Goal: Task Accomplishment & Management: Complete application form

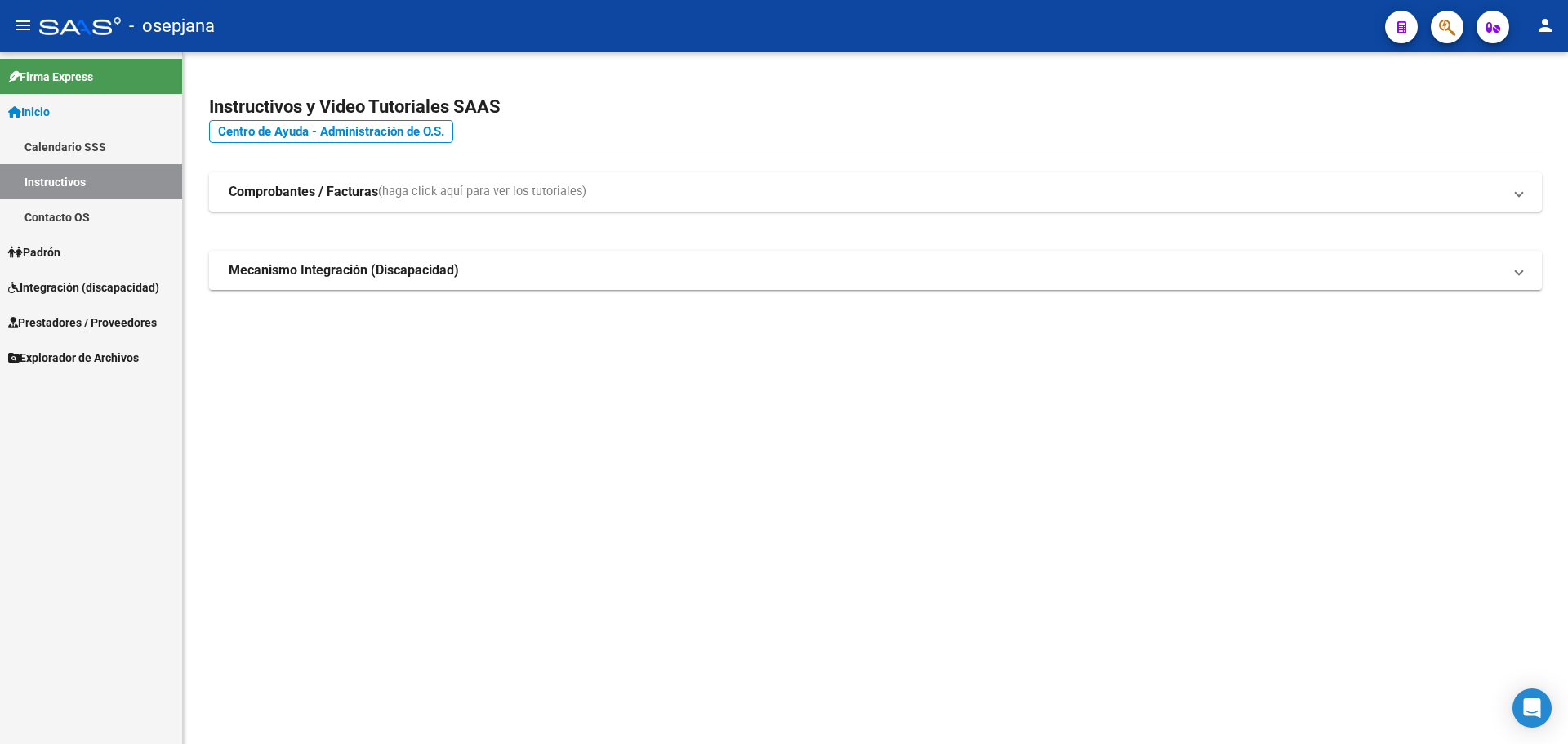
click at [56, 285] on span "Integración (discapacidad)" at bounding box center [83, 288] width 151 height 18
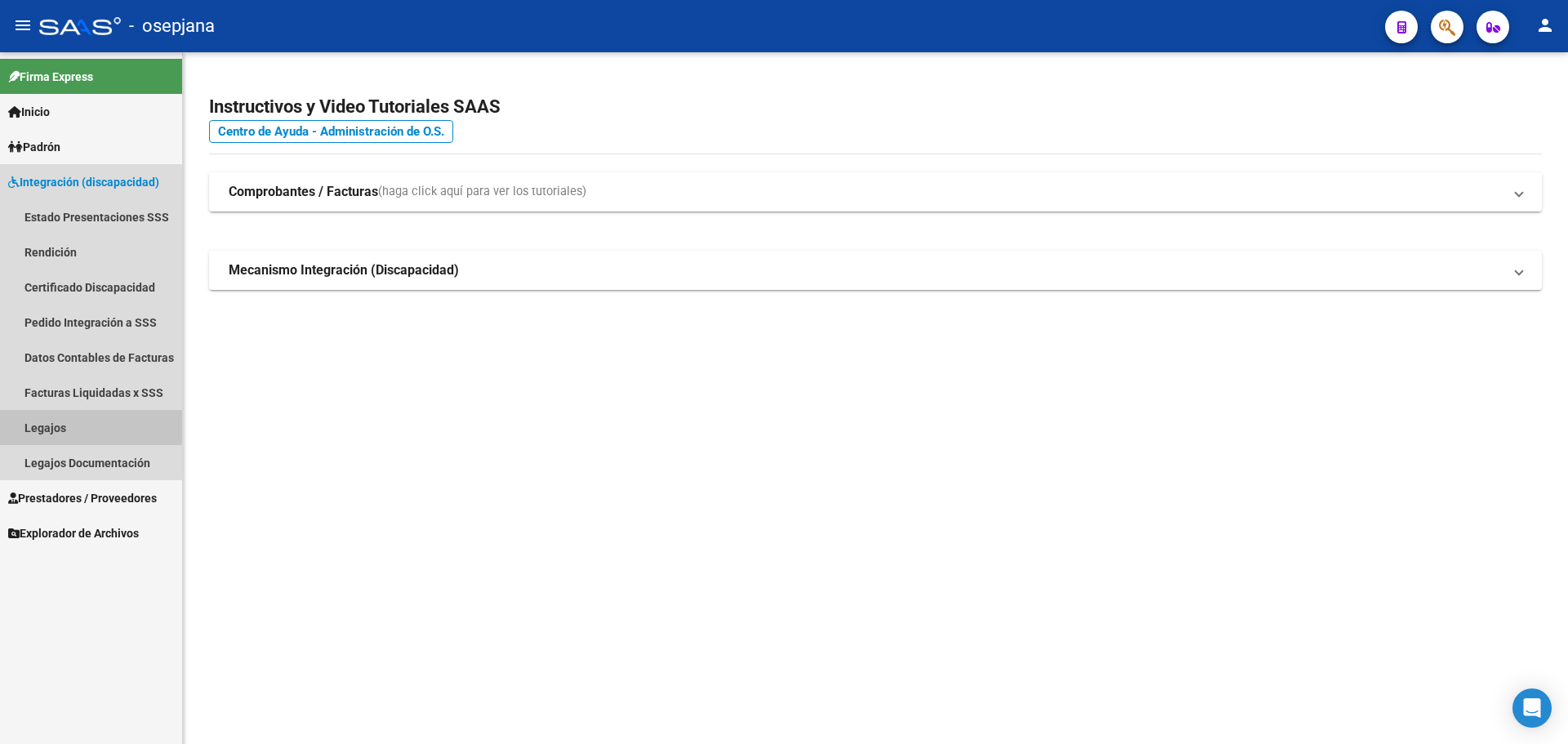
click at [63, 424] on link "Legajos" at bounding box center [91, 428] width 182 height 35
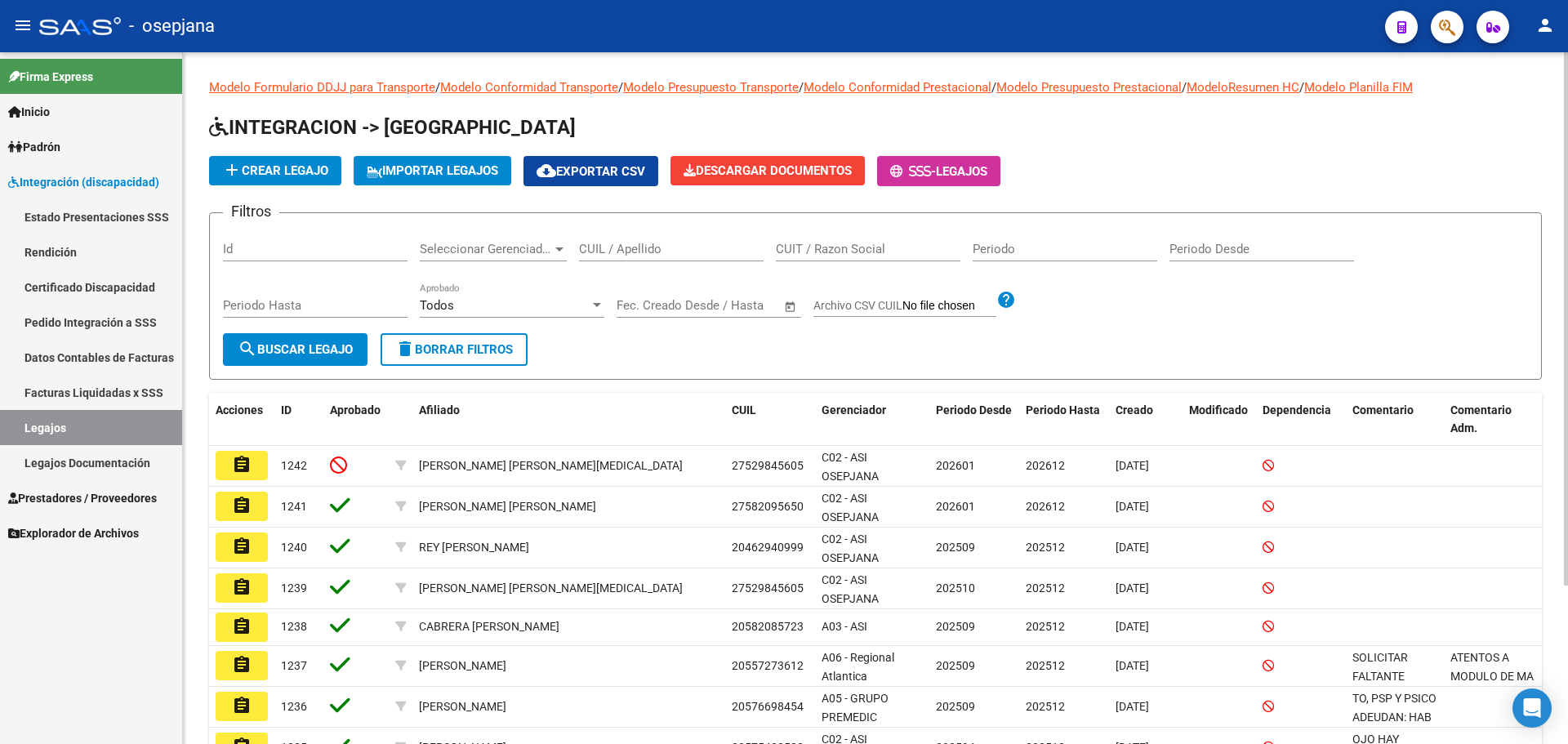
click at [684, 240] on div "CUIL / Apellido" at bounding box center [670, 244] width 184 height 35
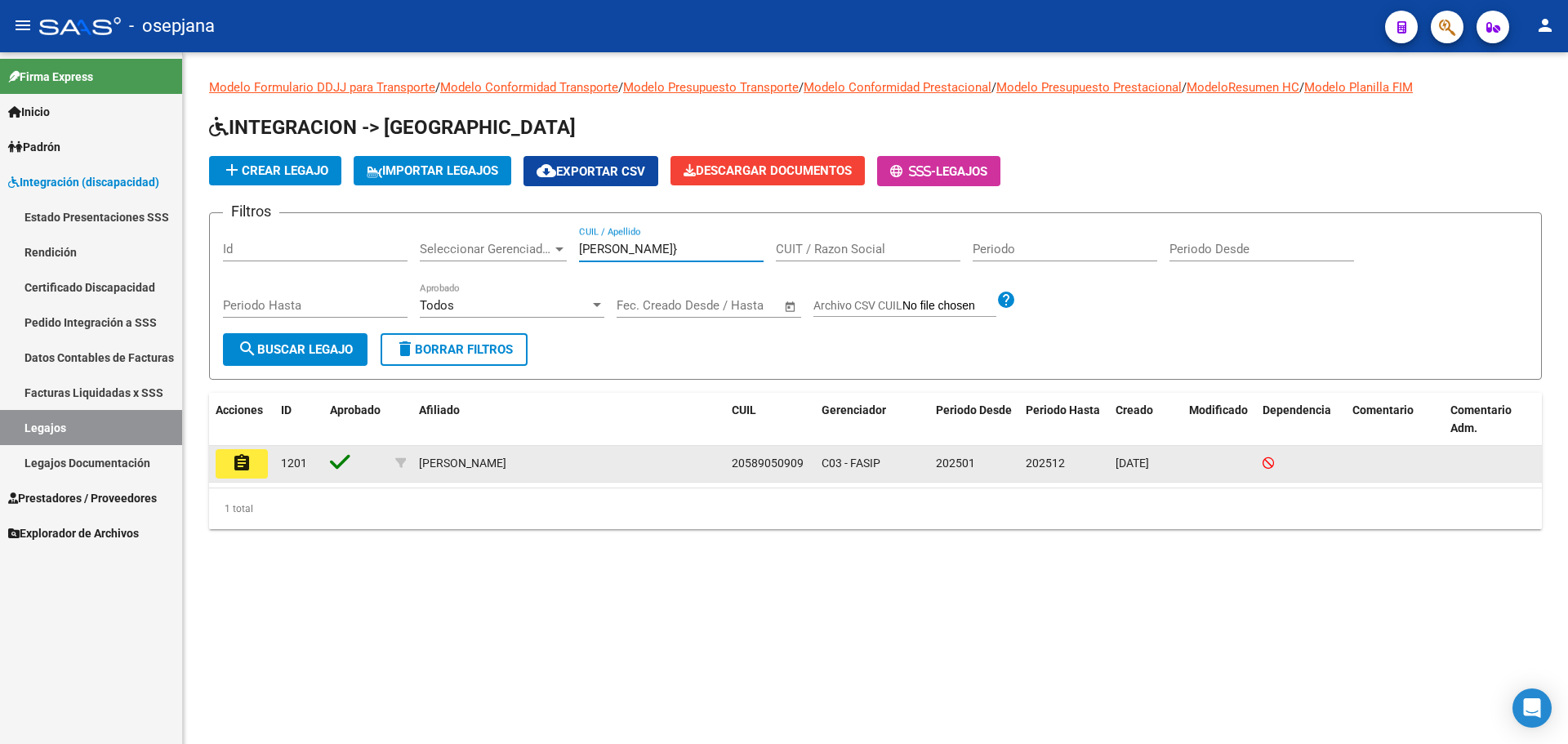
type input "[PERSON_NAME]}"
click at [245, 467] on mat-icon "assignment" at bounding box center [242, 463] width 19 height 20
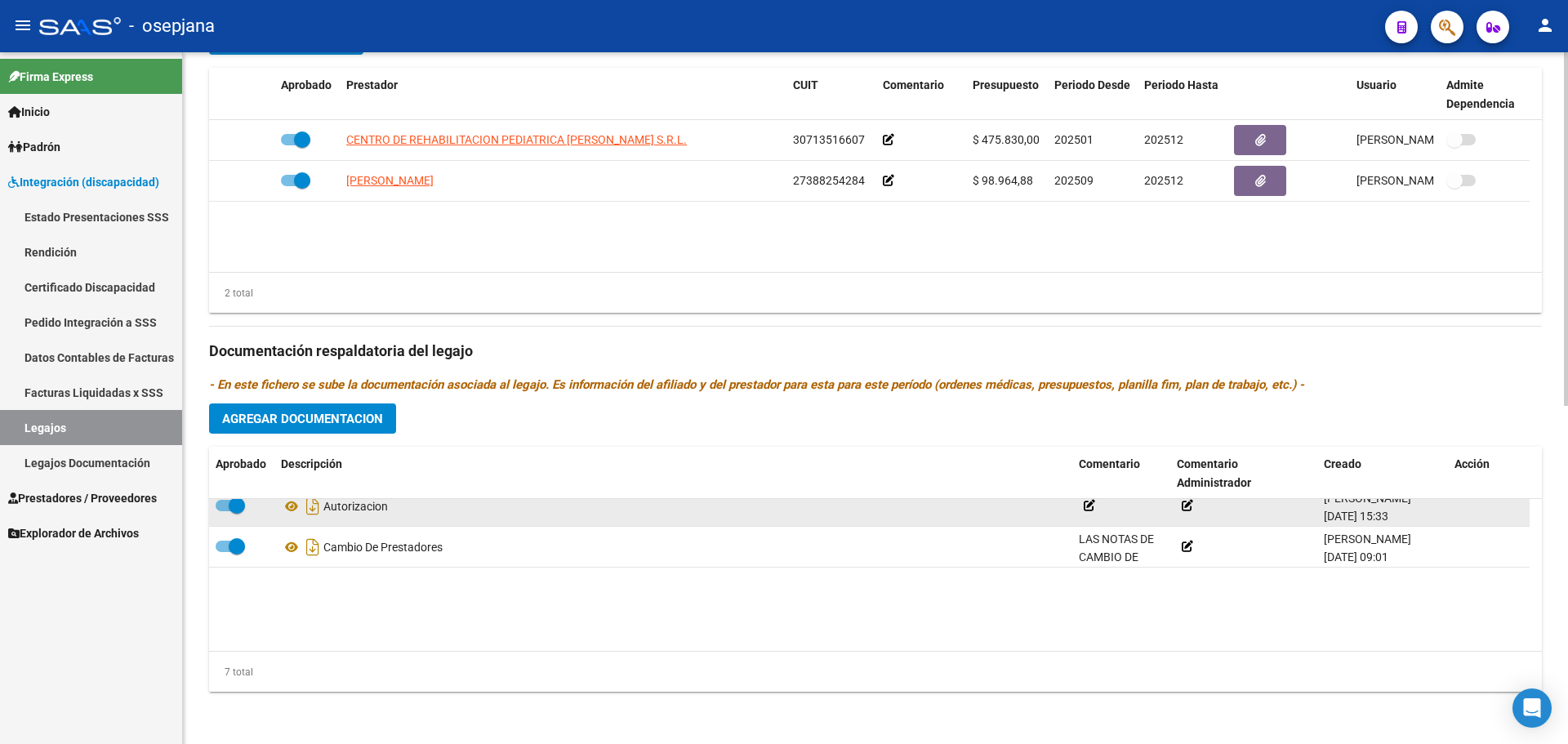
scroll to position [138, 0]
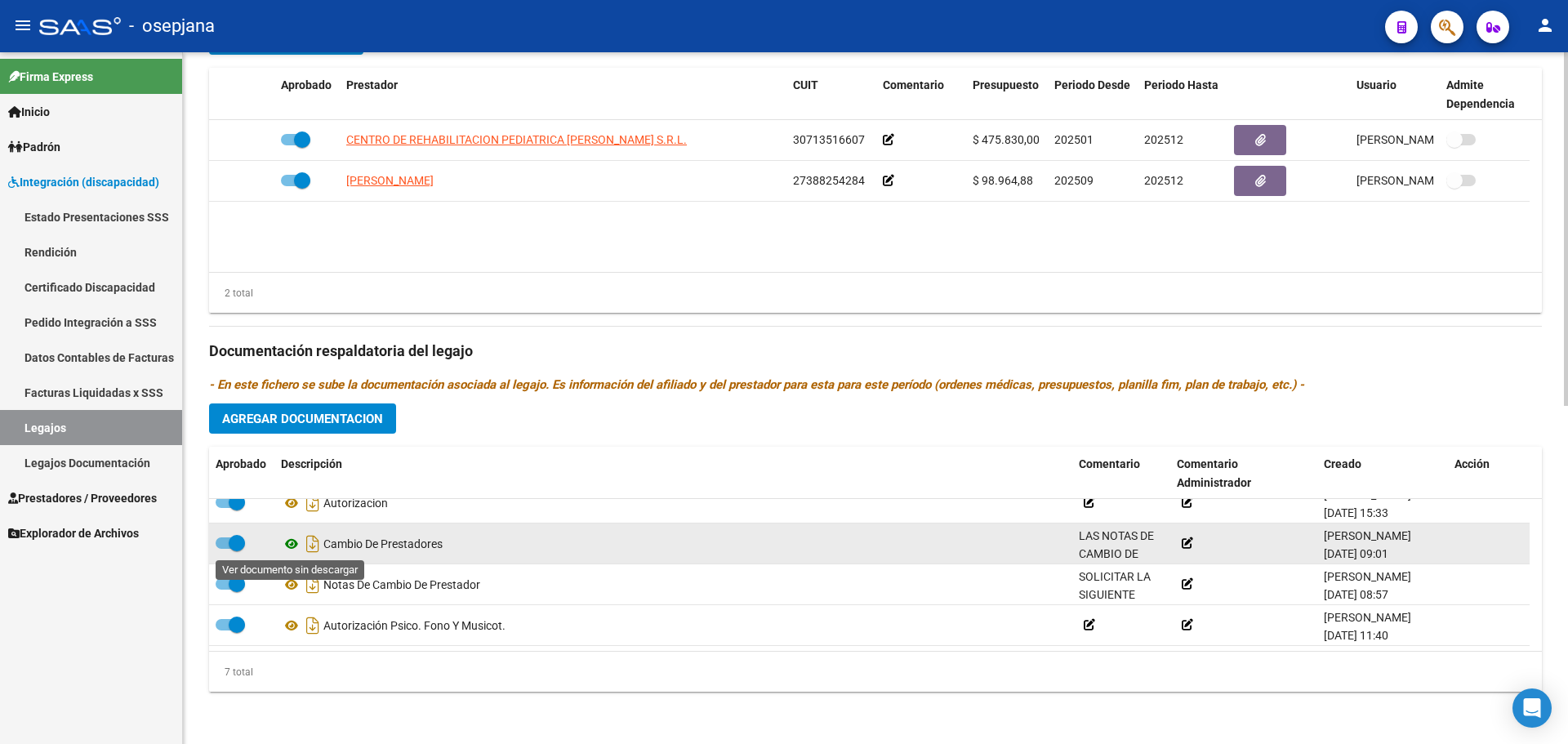
click at [294, 543] on icon at bounding box center [291, 544] width 21 height 20
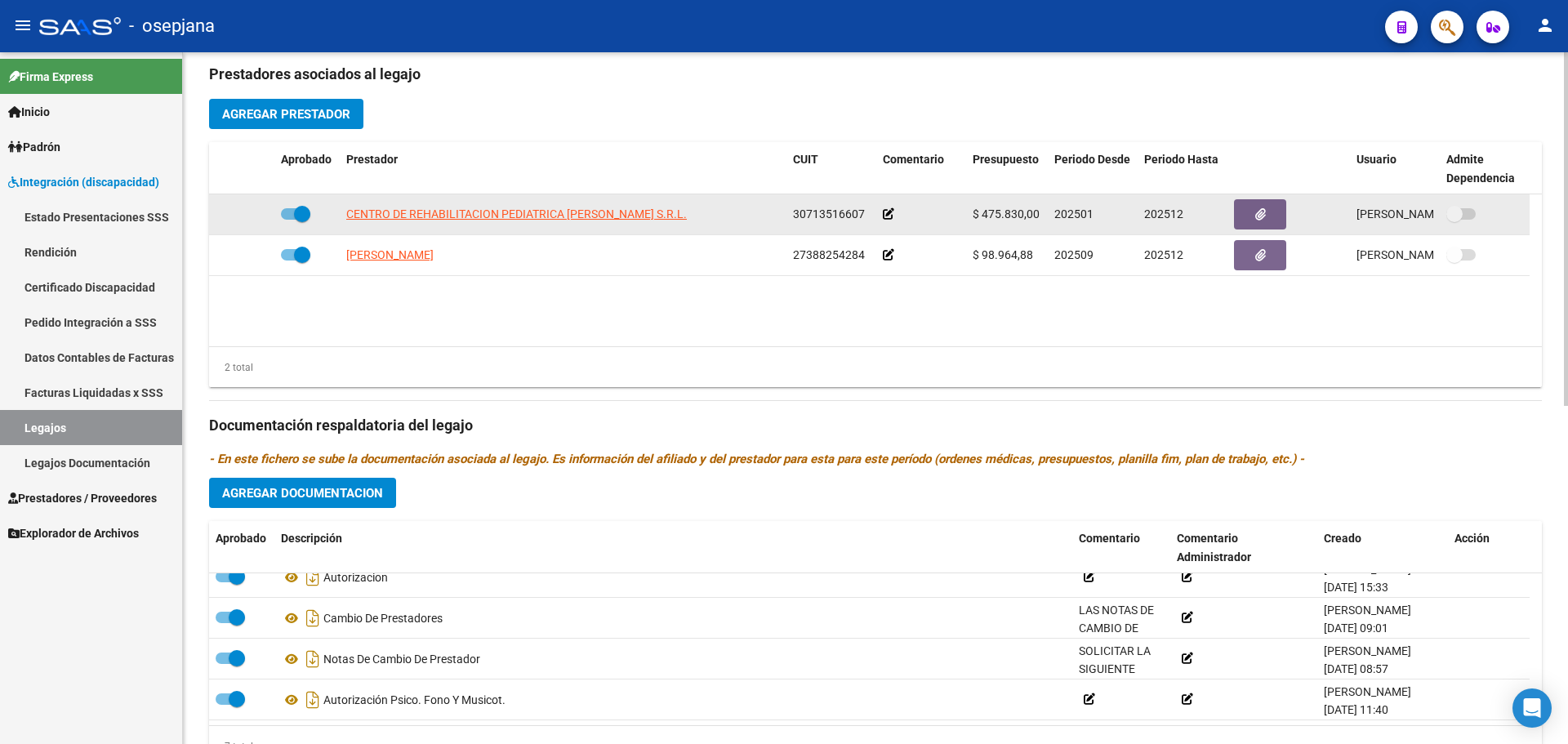
scroll to position [496, 0]
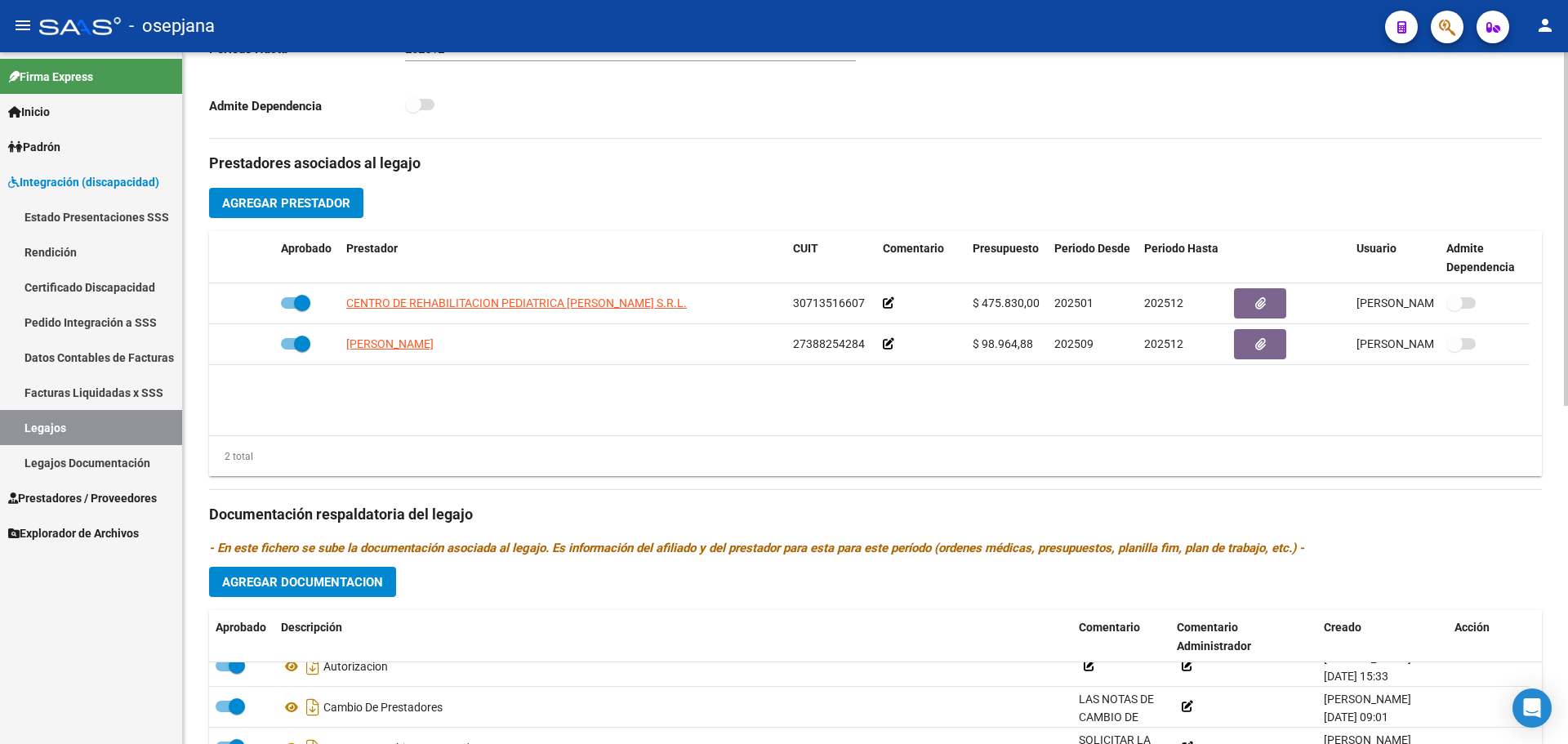
click at [319, 199] on span "Agregar Prestador" at bounding box center [287, 203] width 129 height 15
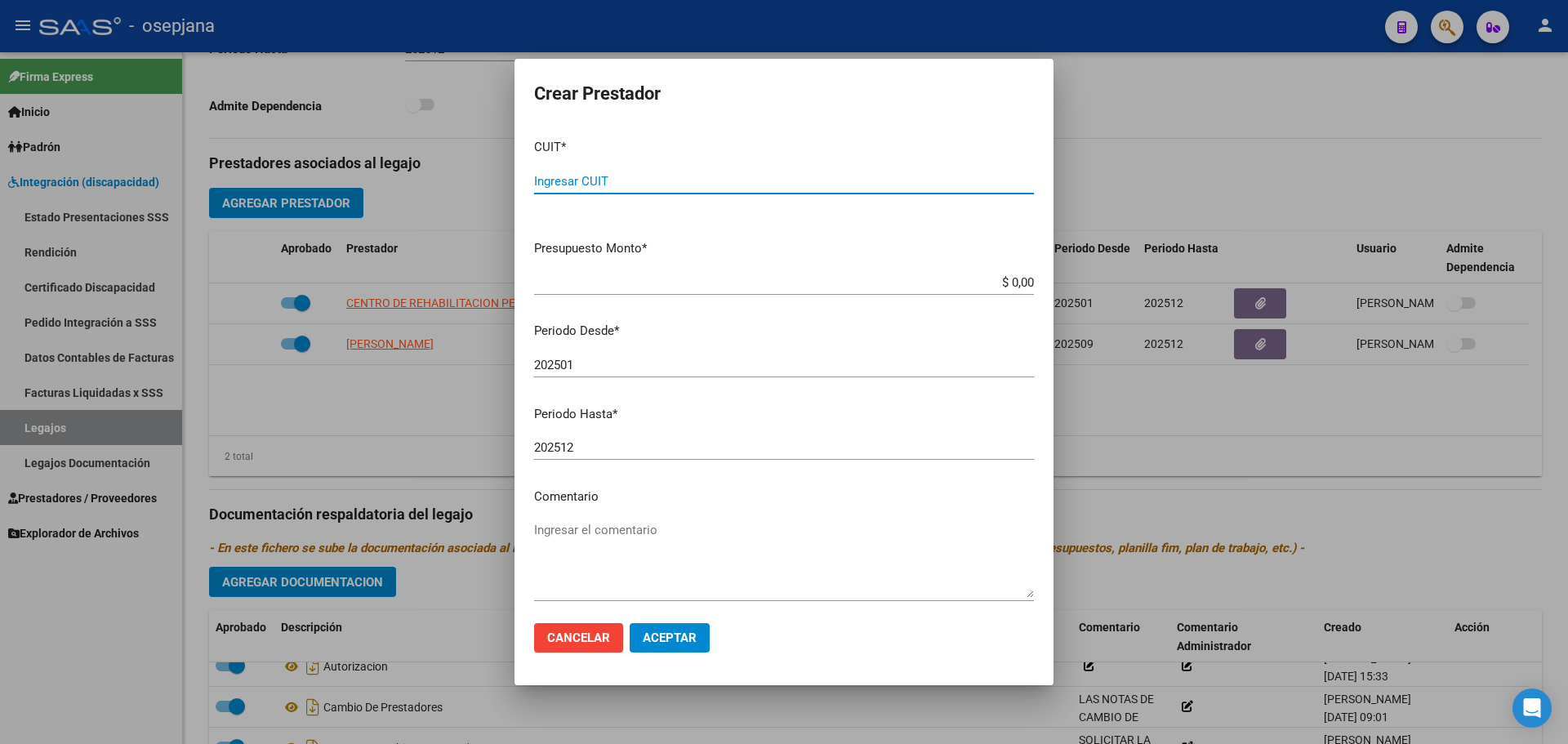
paste input "27-43406121-6"
type input "27-43406121-6"
click at [1024, 285] on app-form-text-field "Presupuesto Monto * $ 0,00 Ingresar el monto" at bounding box center [790, 265] width 513 height 51
click at [1023, 290] on app-form-text-field "Presupuesto Monto * $ 0,00 Ingresar el monto" at bounding box center [790, 265] width 513 height 51
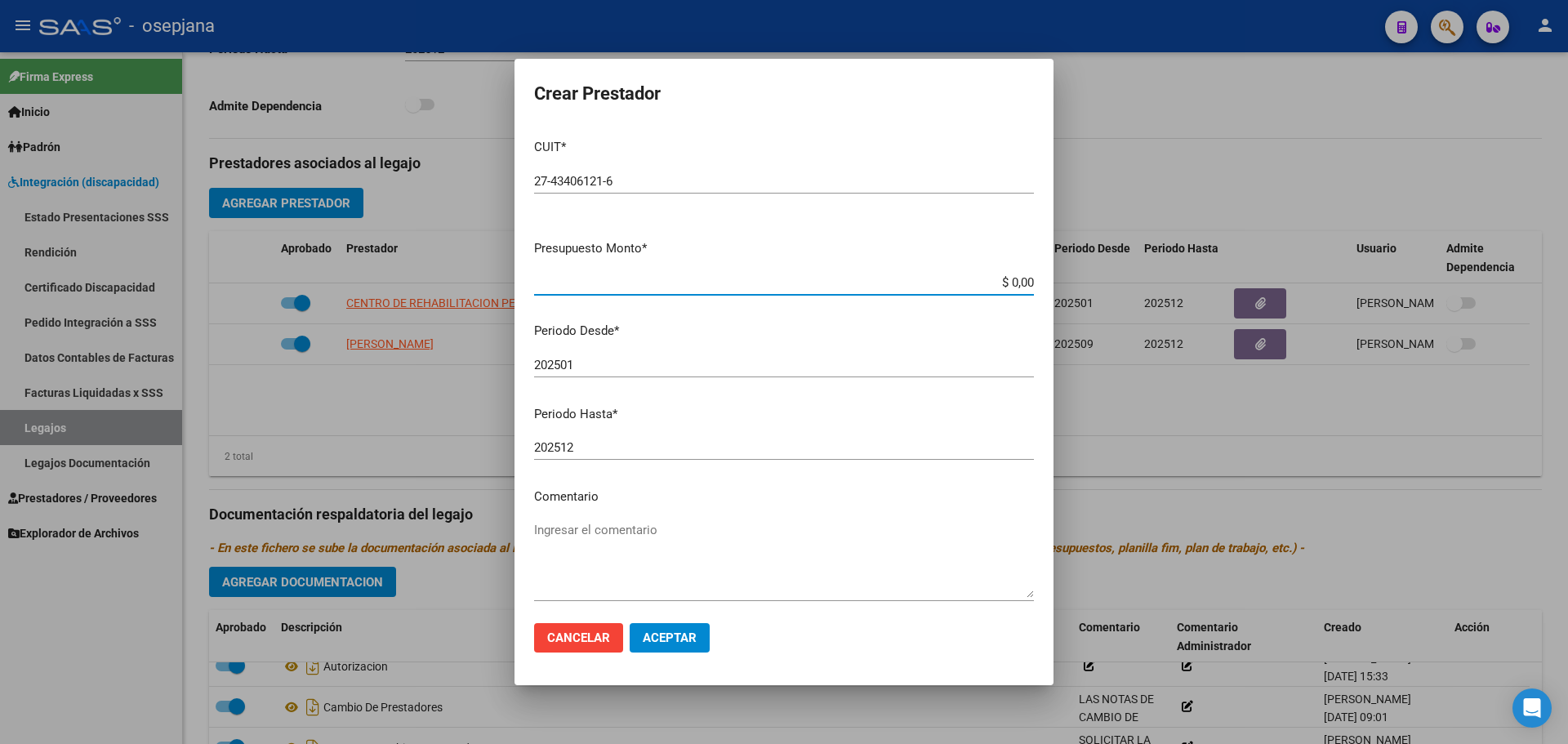
click at [1016, 285] on input "$ 0,00" at bounding box center [784, 282] width 500 height 15
type input "$ 98.500,00"
click at [687, 629] on button "Aceptar" at bounding box center [669, 638] width 80 height 29
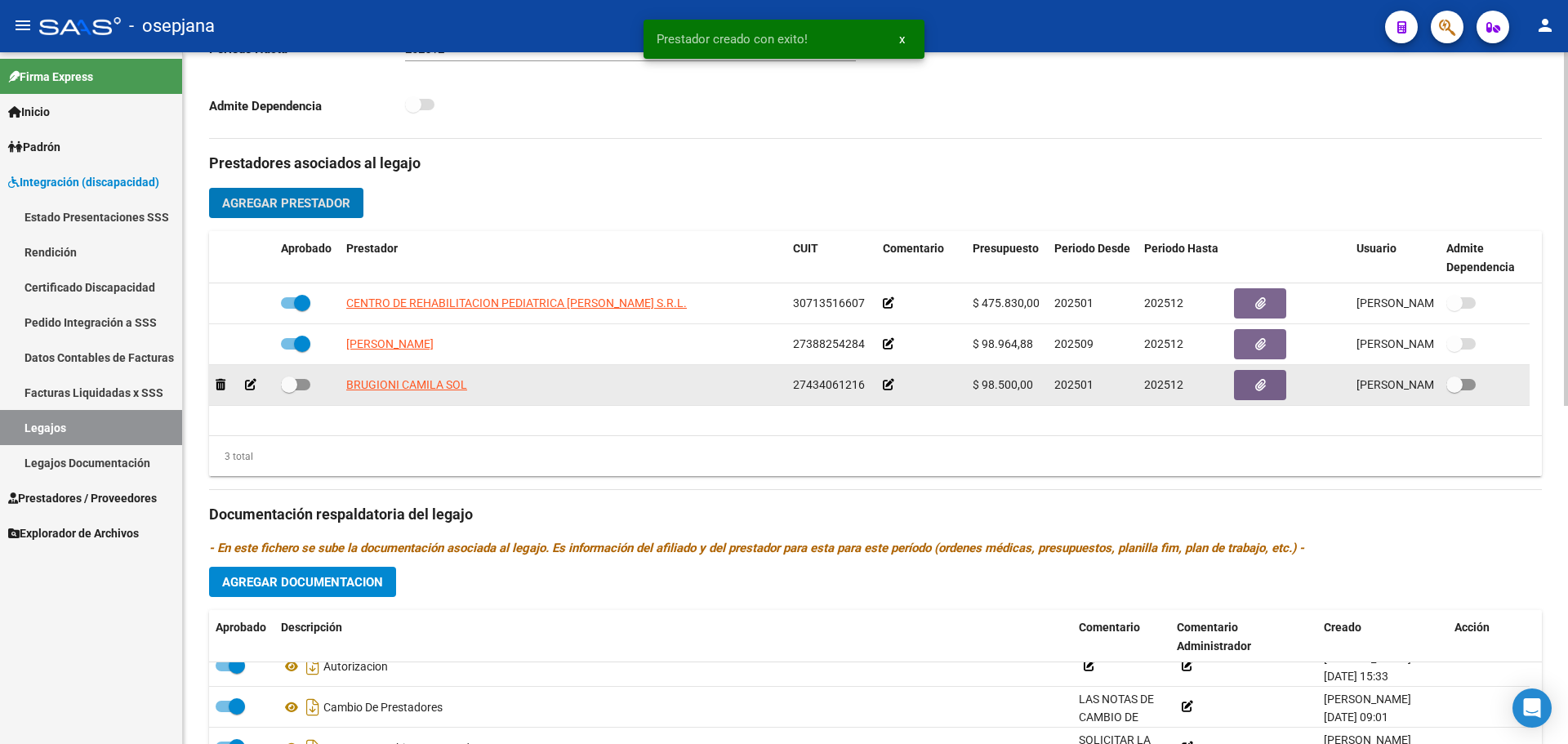
click at [292, 389] on span at bounding box center [288, 384] width 17 height 17
click at [289, 391] on input "checkbox" at bounding box center [288, 391] width 1 height 1
checkbox input "true"
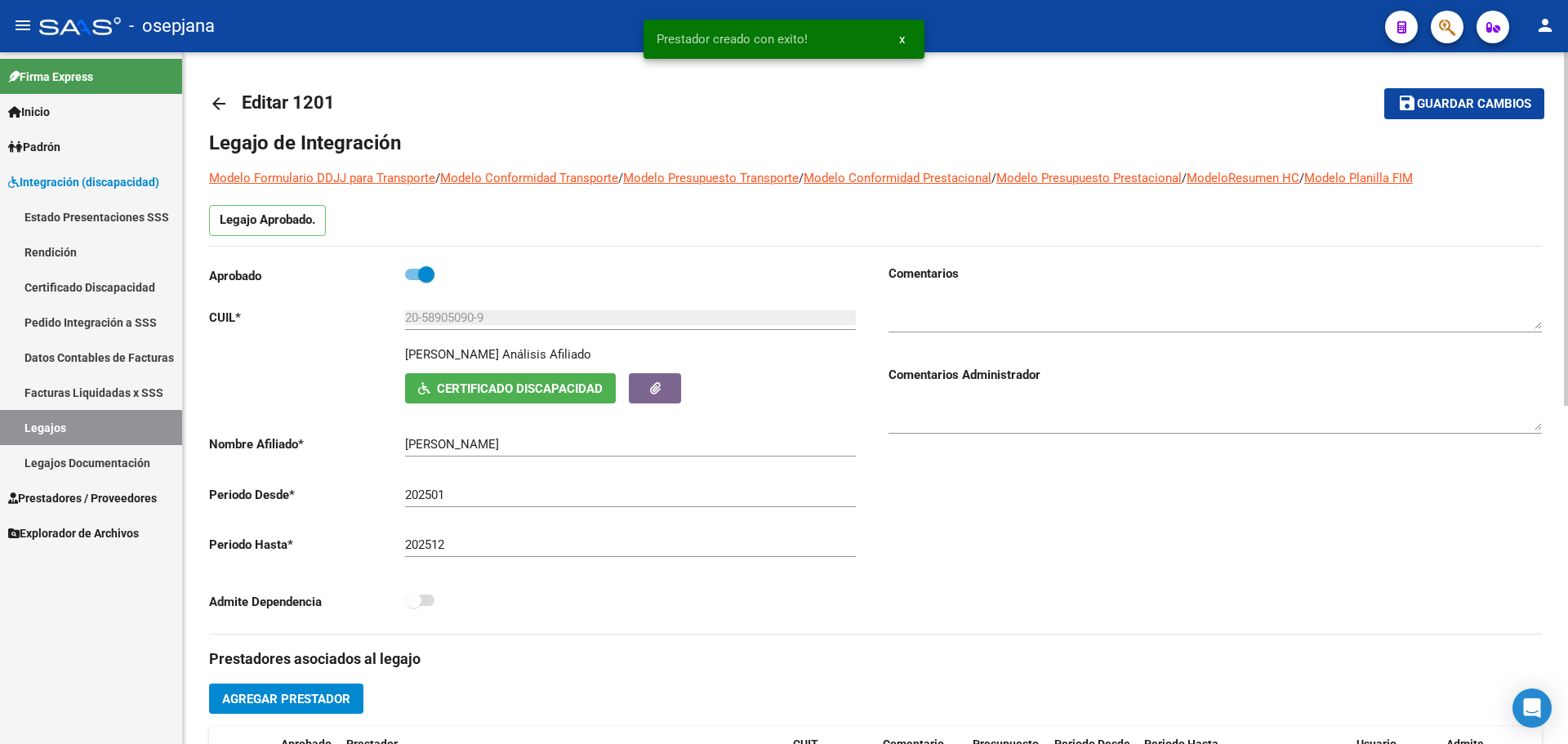
scroll to position [0, 0]
click at [1449, 100] on span "Guardar cambios" at bounding box center [1473, 105] width 114 height 15
